Goal: Unclear

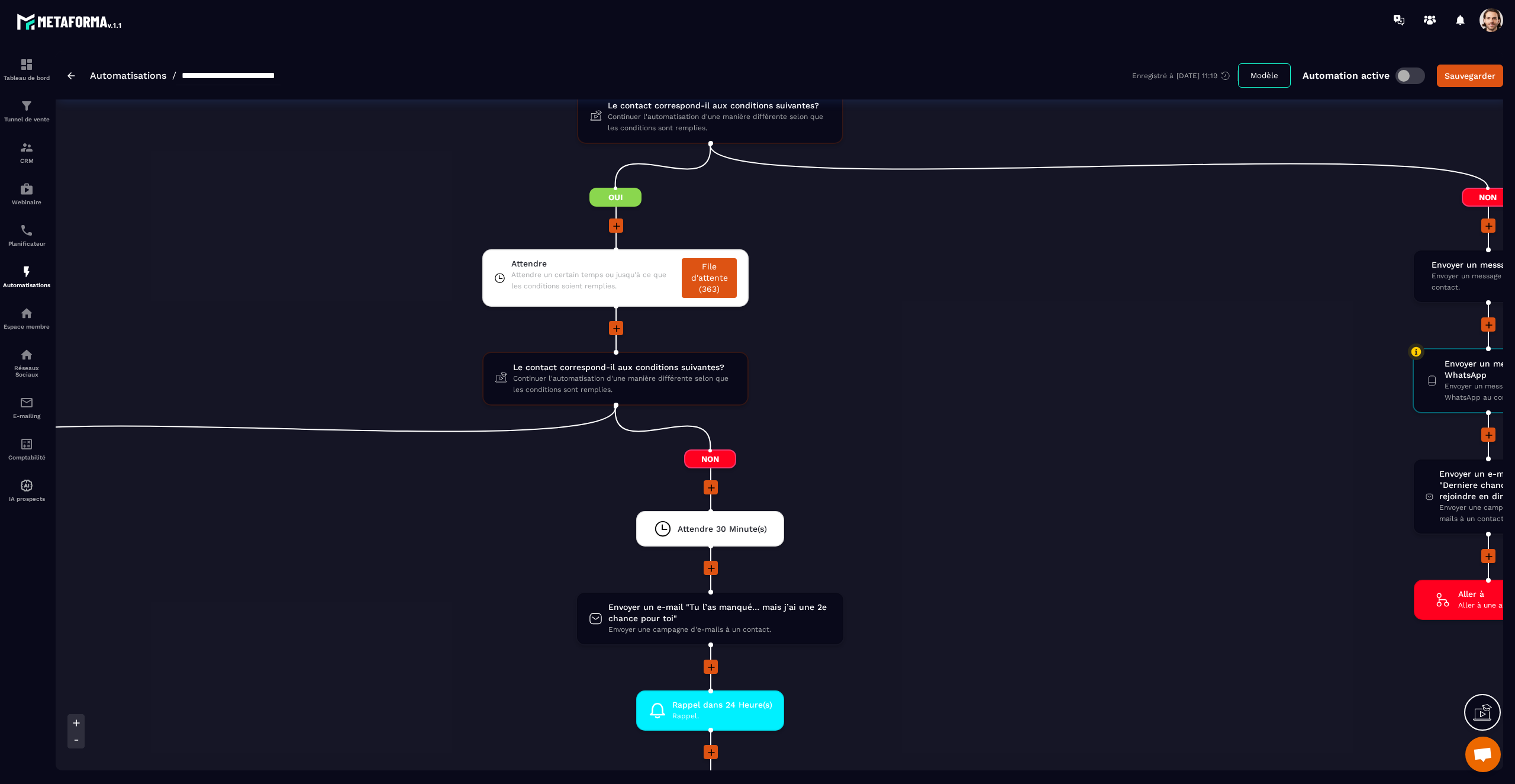
scroll to position [1554, 0]
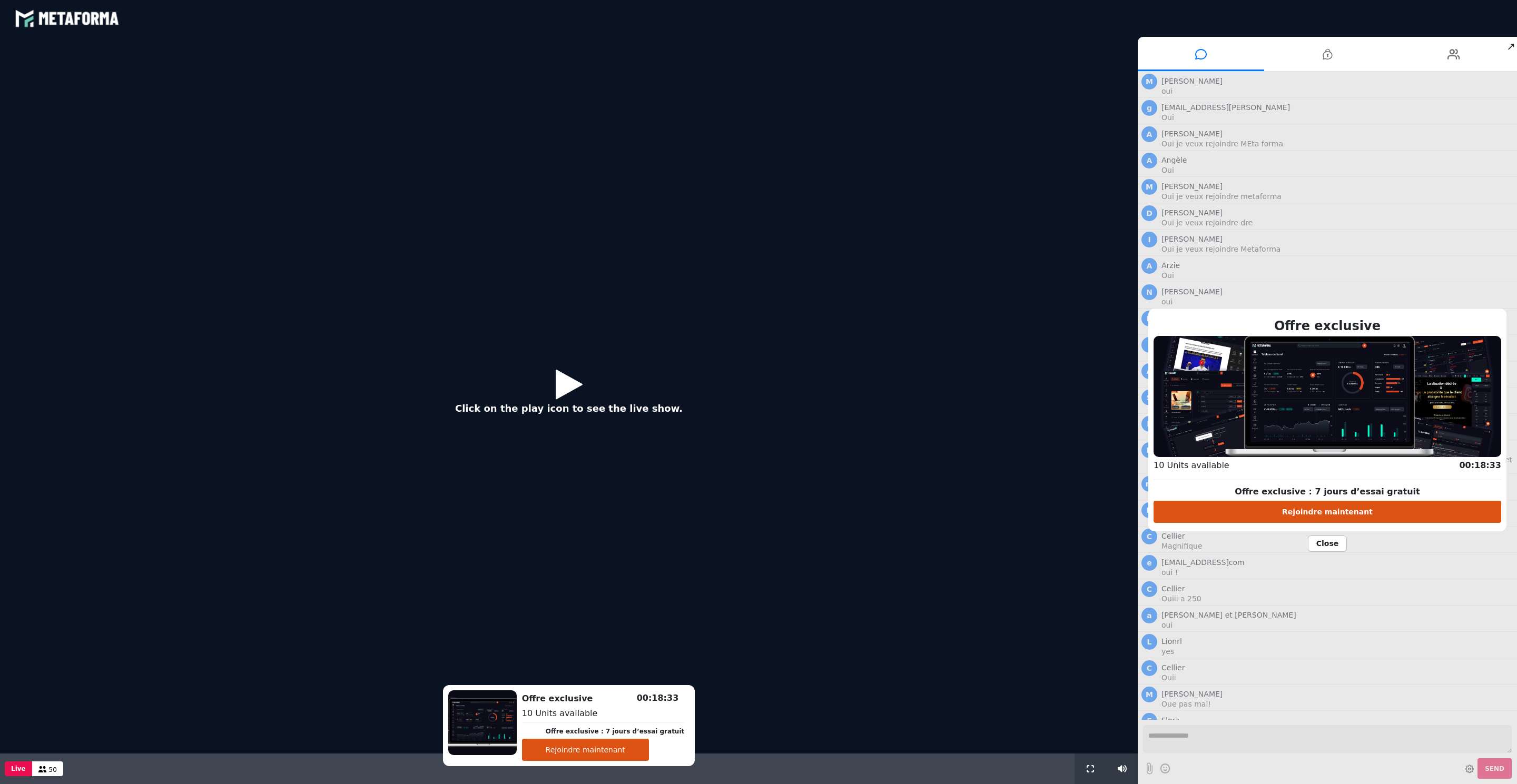
scroll to position [413, 0]
click at [575, 386] on icon at bounding box center [569, 384] width 27 height 34
